Goal: Book appointment/travel/reservation

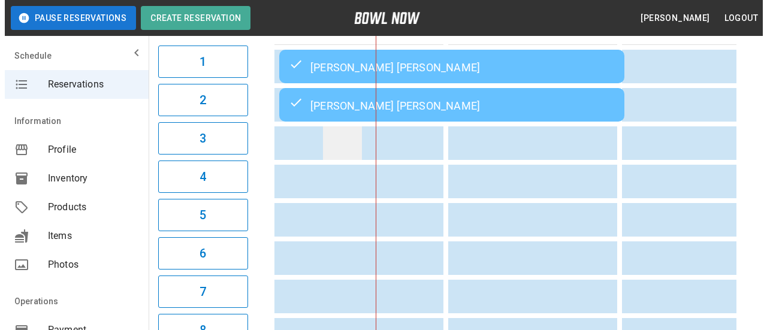
scroll to position [120, 0]
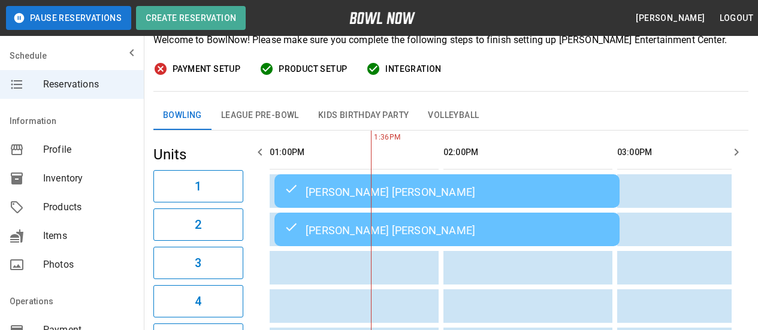
click at [343, 229] on div "[PERSON_NAME] [PERSON_NAME]" at bounding box center [447, 229] width 326 height 14
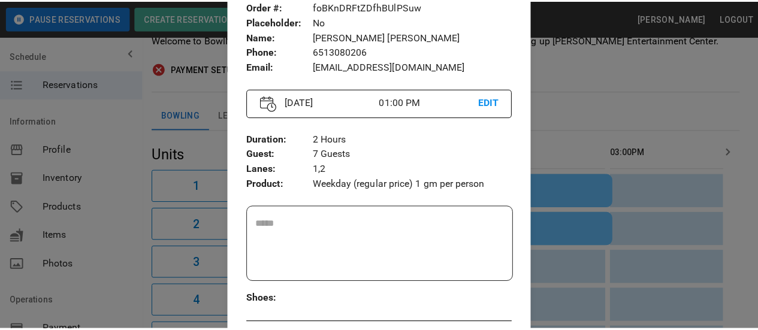
scroll to position [0, 0]
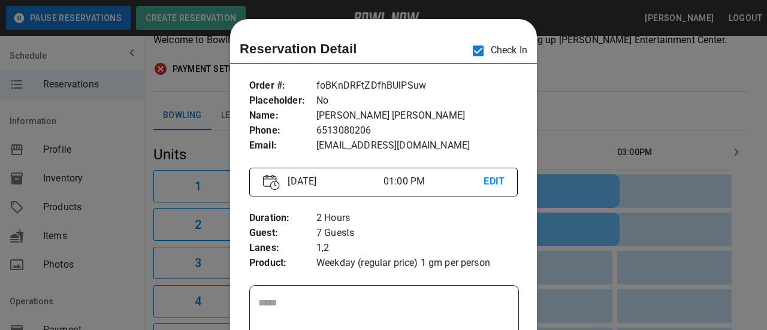
click at [615, 73] on div at bounding box center [383, 165] width 767 height 330
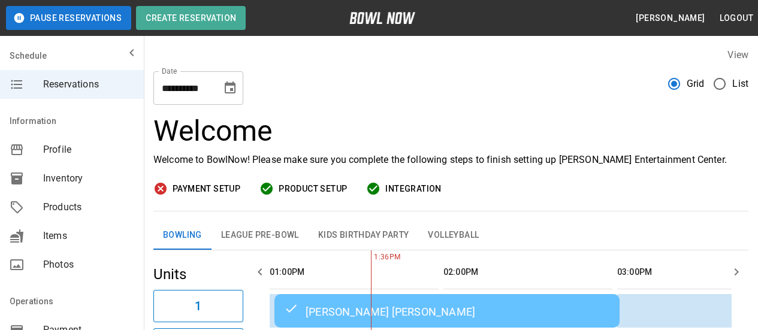
click at [247, 229] on button "League Pre-Bowl" at bounding box center [259, 235] width 97 height 29
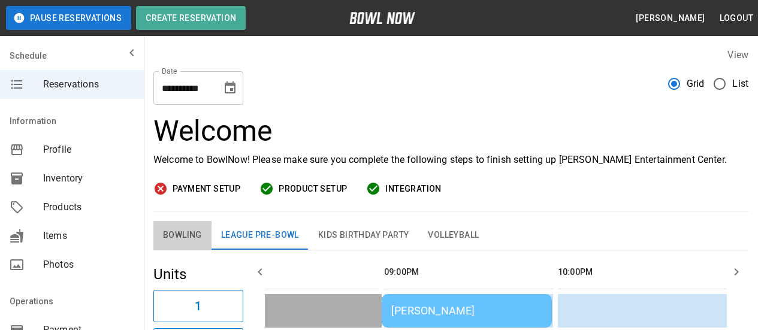
click at [185, 235] on button "Bowling" at bounding box center [182, 235] width 58 height 29
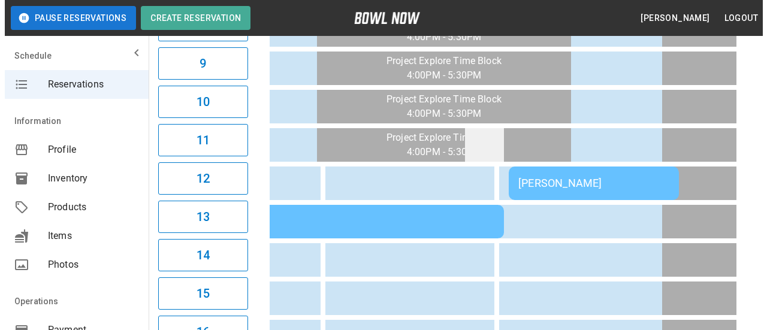
scroll to position [548, 0]
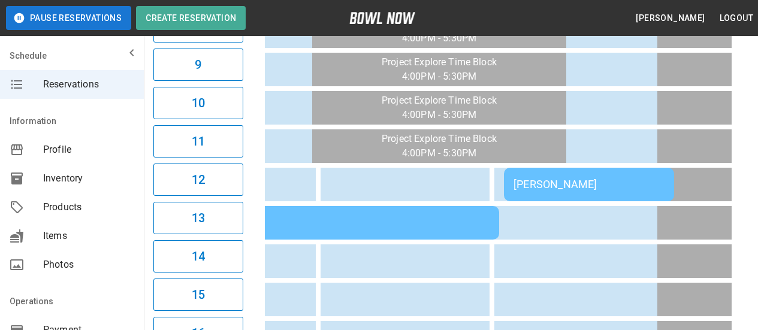
click at [572, 188] on div "[PERSON_NAME]" at bounding box center [588, 184] width 151 height 13
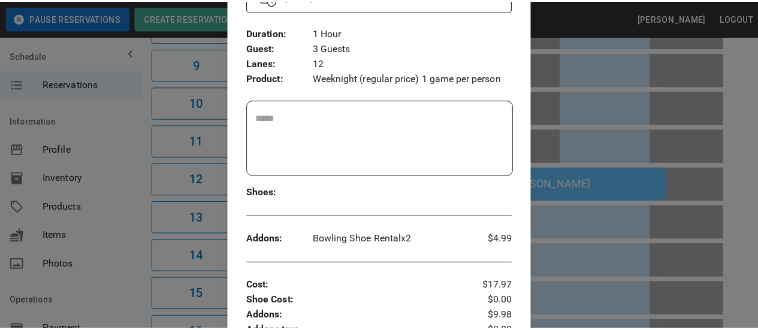
scroll to position [0, 0]
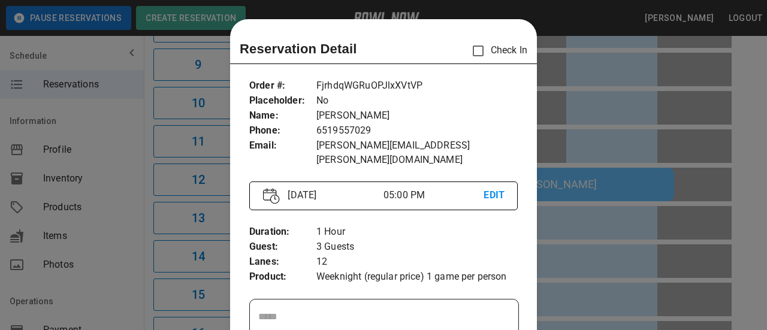
click at [584, 27] on div at bounding box center [383, 165] width 767 height 330
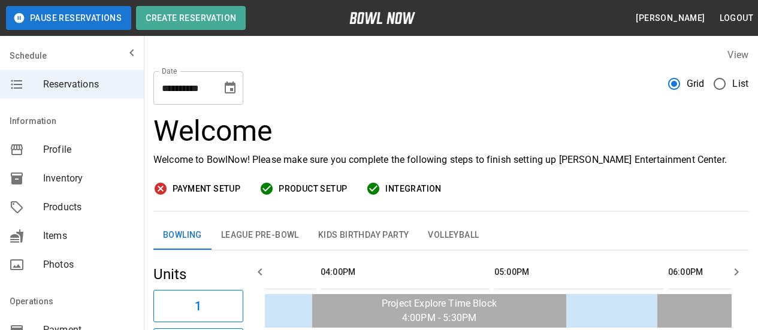
click at [230, 87] on icon "Choose date, selected date is Sep 15, 2025" at bounding box center [230, 88] width 14 height 14
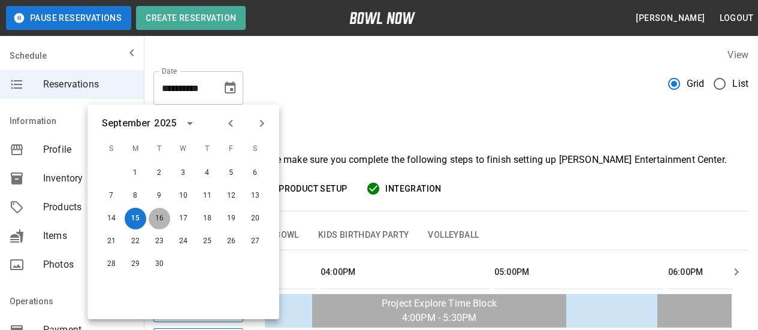
drag, startPoint x: 159, startPoint y: 219, endPoint x: 516, endPoint y: 107, distance: 374.7
click at [160, 219] on button "16" at bounding box center [160, 219] width 22 height 22
type input "**********"
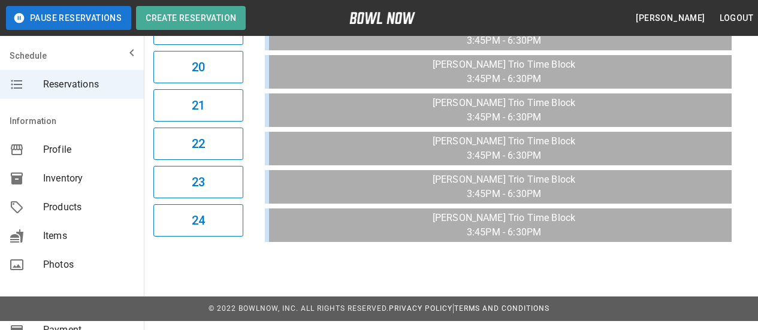
scroll to position [0, 917]
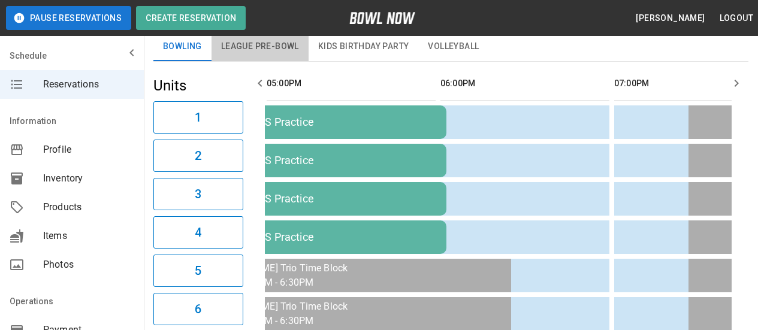
click at [268, 47] on button "League Pre-Bowl" at bounding box center [259, 46] width 97 height 29
